Goal: Task Accomplishment & Management: Use online tool/utility

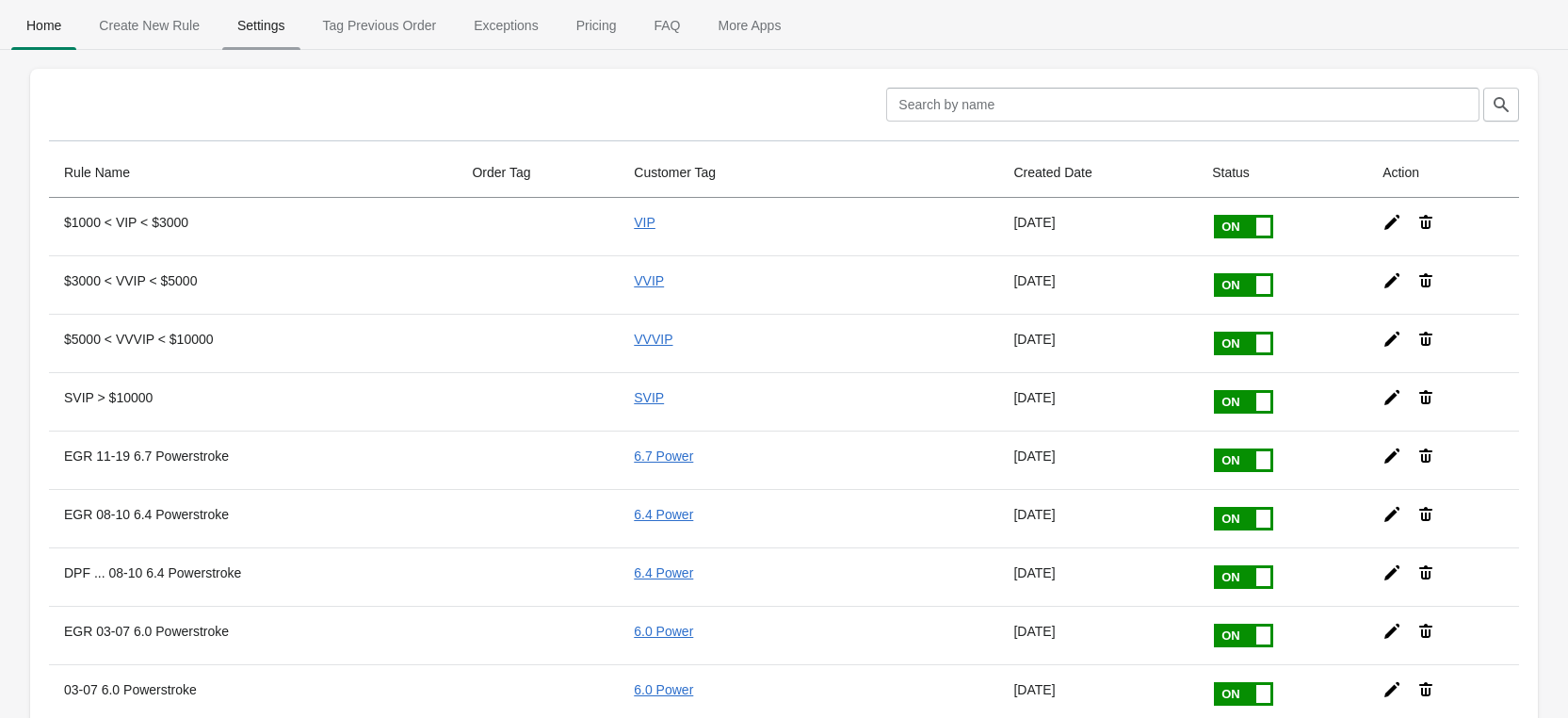
click at [253, 33] on span "Settings" at bounding box center [261, 26] width 78 height 34
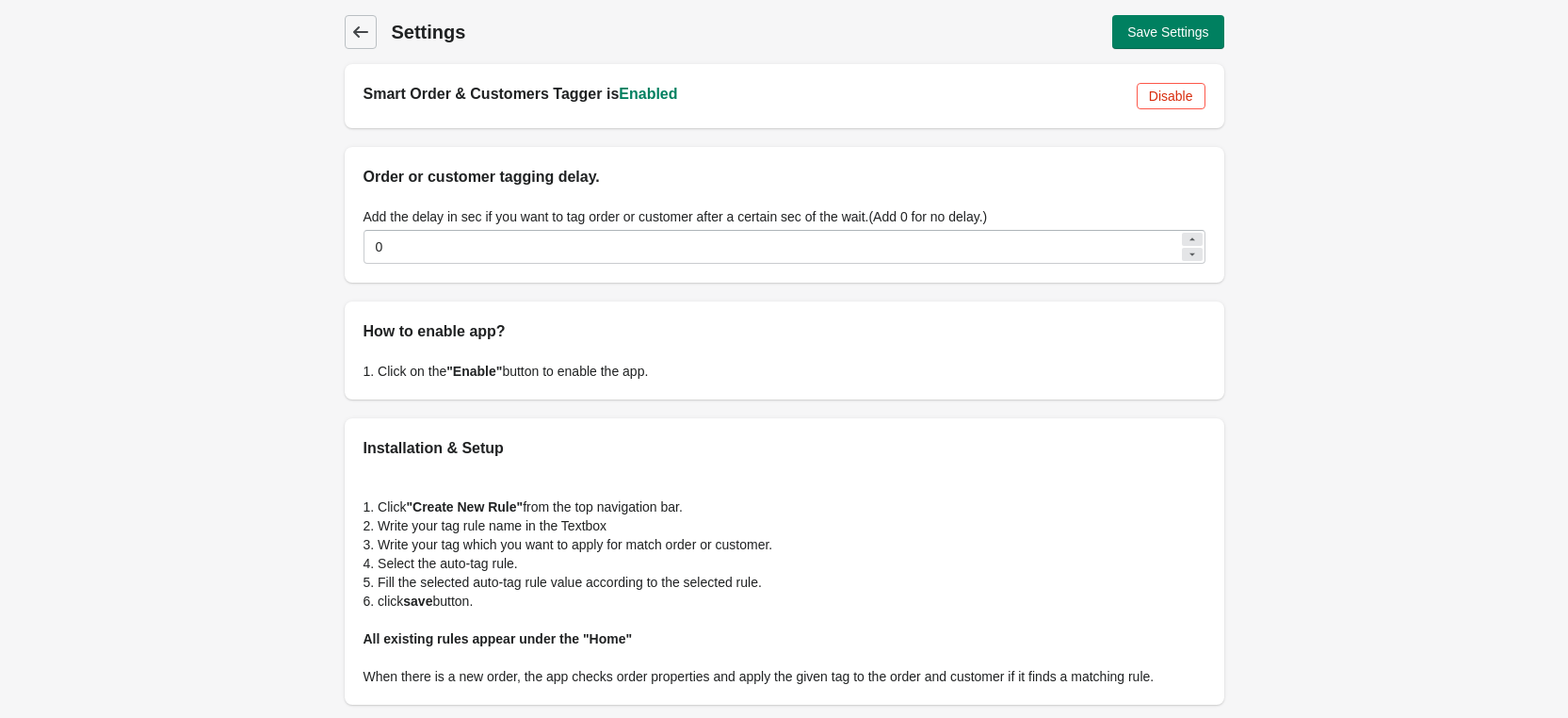
click at [361, 33] on icon at bounding box center [360, 32] width 15 height 11
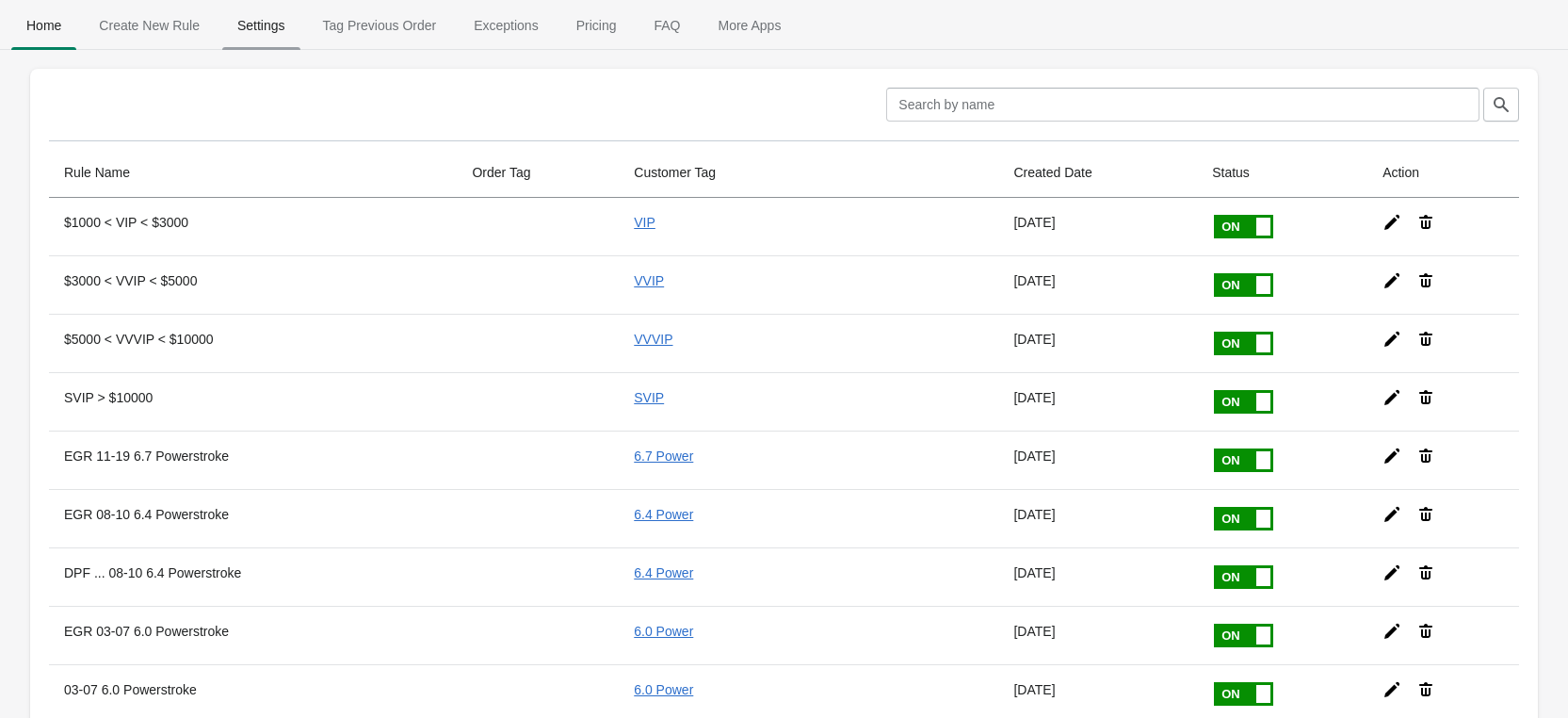
click at [244, 30] on span "Settings" at bounding box center [261, 26] width 78 height 34
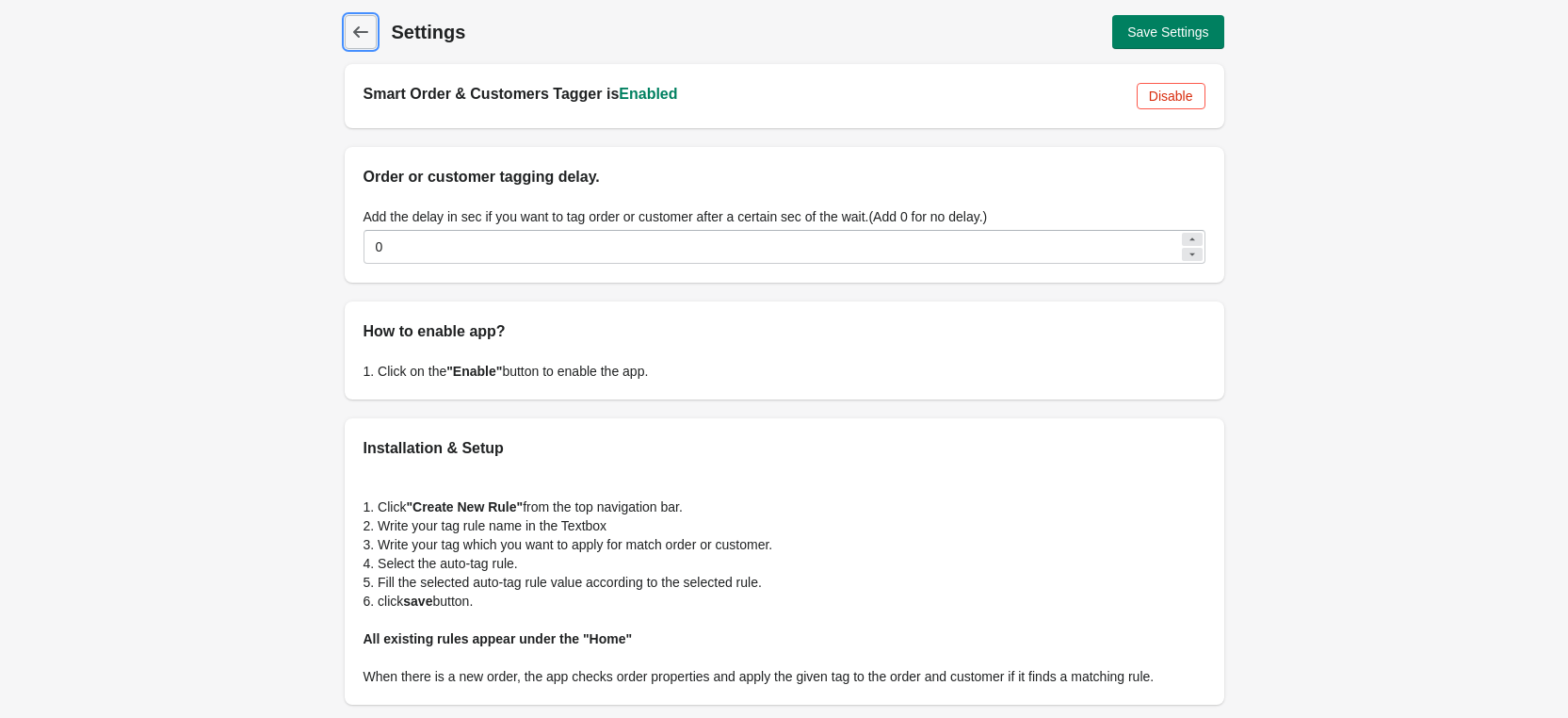
click at [366, 31] on icon at bounding box center [361, 32] width 19 height 19
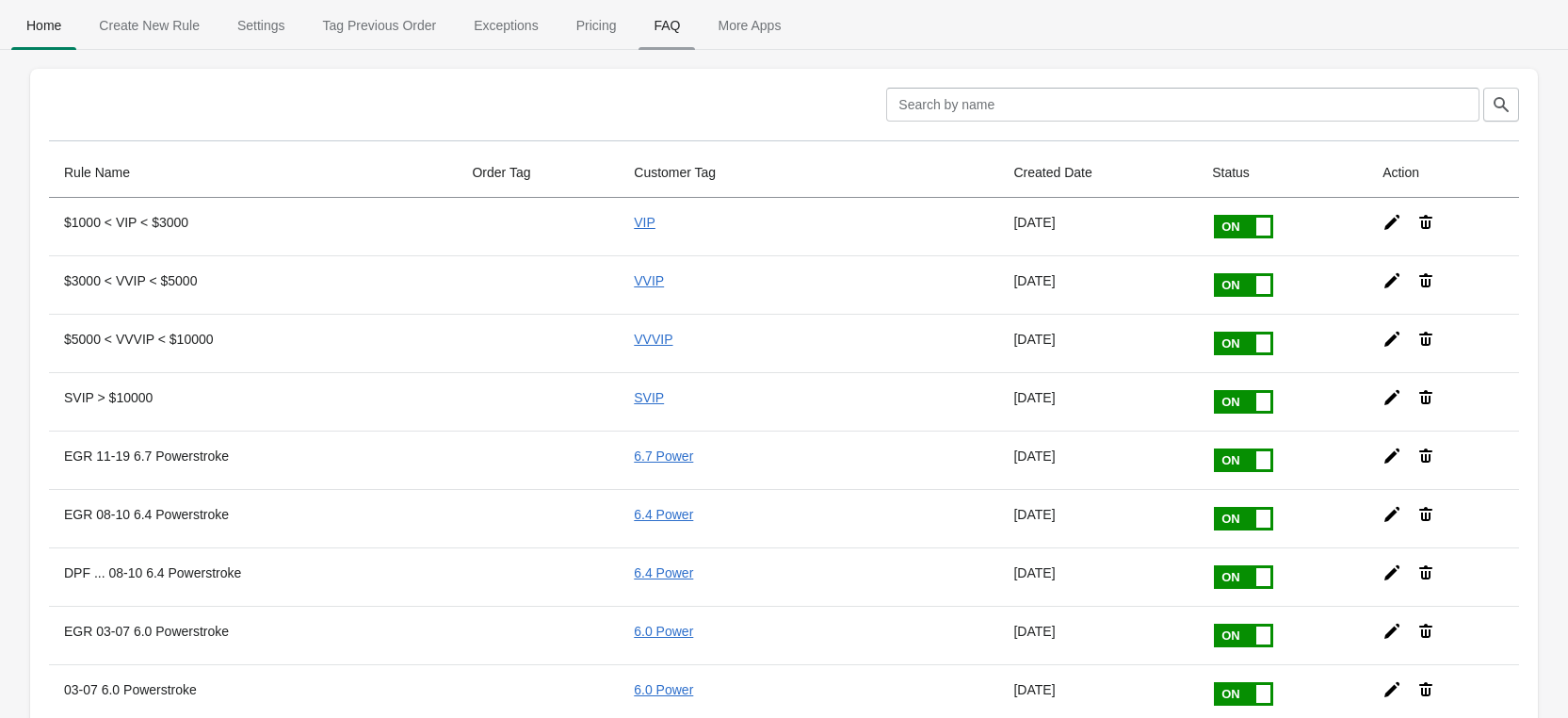
click at [659, 23] on span "FAQ" at bounding box center [667, 26] width 56 height 34
click at [340, 31] on span "Tag Previous Order" at bounding box center [380, 26] width 144 height 34
